Goal: Complete application form

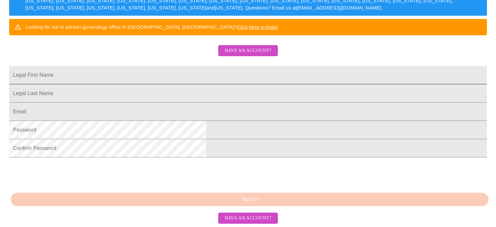
scroll to position [170, 0]
click at [244, 218] on span "Have an account?" at bounding box center [248, 218] width 47 height 8
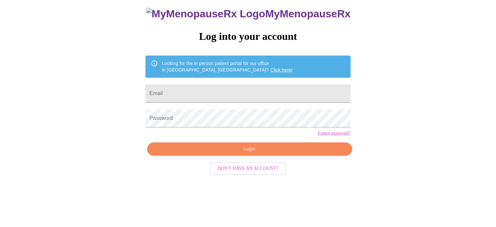
scroll to position [12, 0]
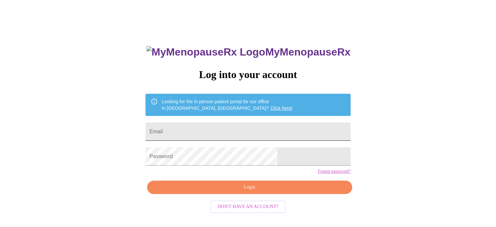
click at [208, 129] on input "Email" at bounding box center [247, 131] width 205 height 18
type input "[EMAIL_ADDRESS][DOMAIN_NAME]"
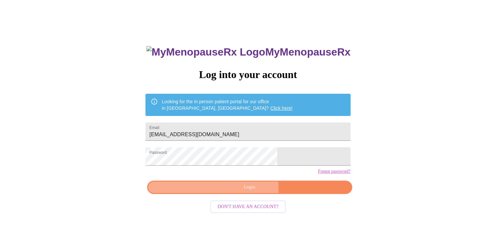
click at [226, 191] on span "Login" at bounding box center [250, 187] width 190 height 8
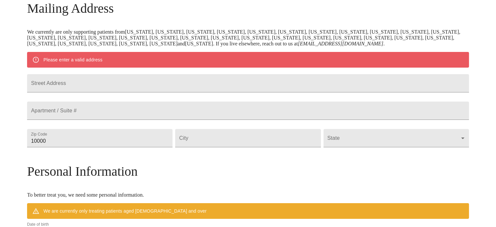
scroll to position [110, 0]
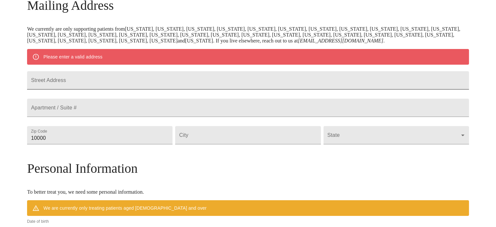
click at [95, 82] on input "Street Address" at bounding box center [248, 80] width 442 height 18
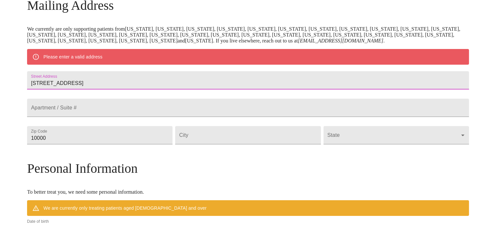
type input "[STREET_ADDRESS]"
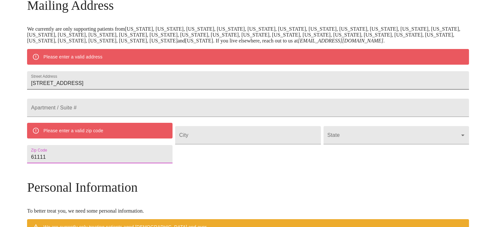
type input "61111"
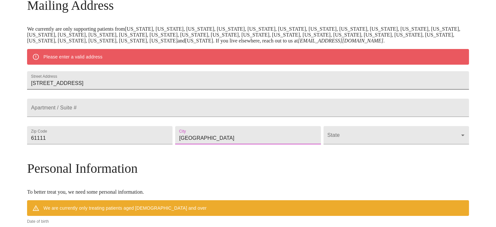
type input "[GEOGRAPHIC_DATA]"
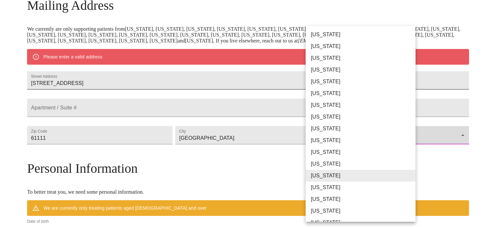
type input "[US_STATE]"
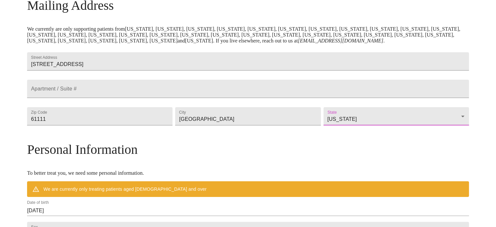
click at [59, 147] on div "MyMenopauseRx Welcome to MyMenopauseRx Since it's your first time here, you'll …" at bounding box center [248, 138] width 442 height 490
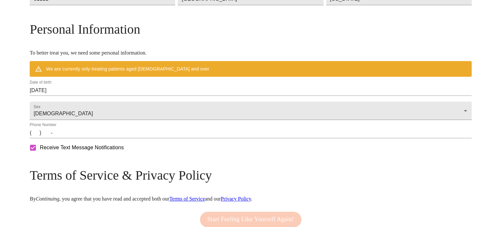
scroll to position [240, 0]
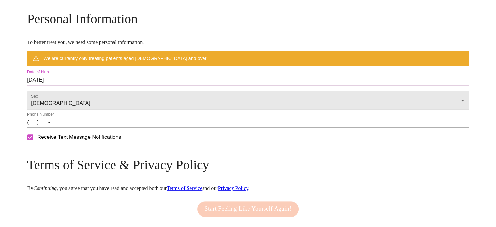
click at [116, 85] on input "[DATE]" at bounding box center [248, 80] width 442 height 10
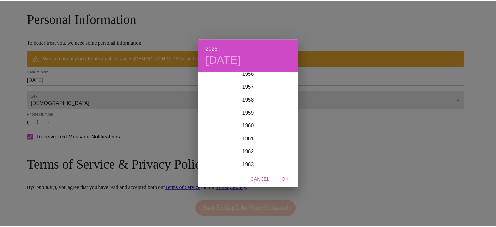
scroll to position [834, 0]
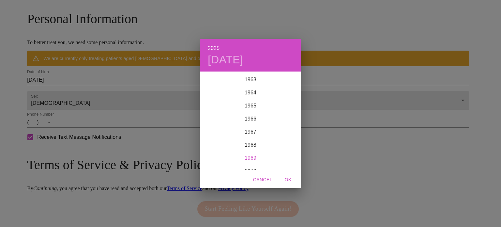
click at [254, 157] on div "1969" at bounding box center [250, 157] width 101 height 13
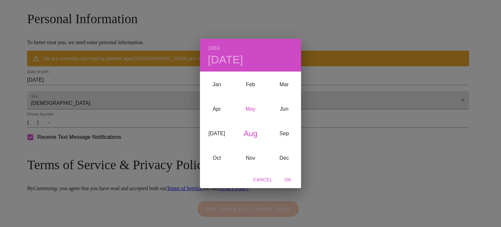
click at [251, 107] on div "May" at bounding box center [251, 109] width 34 height 24
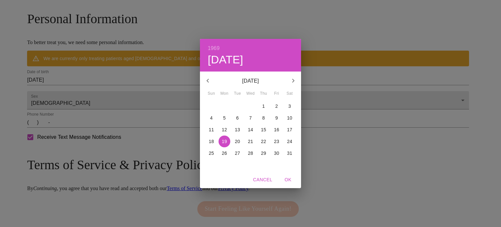
click at [264, 108] on p "1" at bounding box center [263, 106] width 3 height 7
click at [289, 179] on span "OK" at bounding box center [288, 180] width 16 height 8
type input "[DATE]"
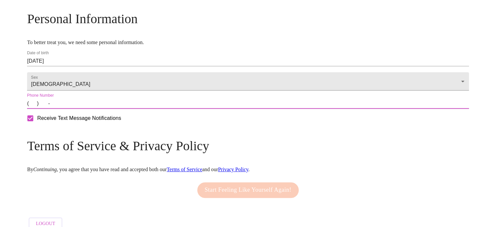
click at [83, 109] on input "(   )    -" at bounding box center [248, 103] width 442 height 10
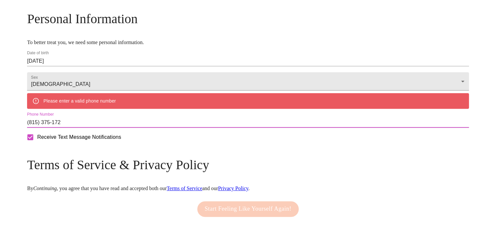
type input "[PHONE_NUMBER]"
